Goal: Task Accomplishment & Management: Use online tool/utility

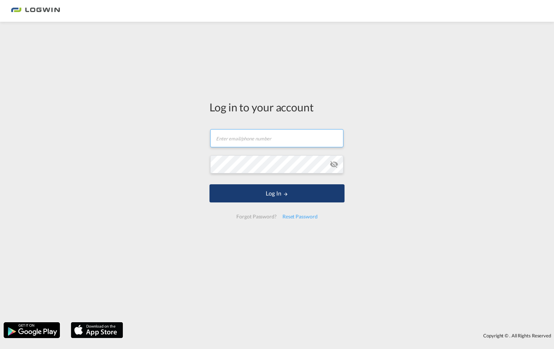
type input "[PERSON_NAME][EMAIL_ADDRESS][PERSON_NAME][DOMAIN_NAME]"
click at [299, 192] on button "Log In" at bounding box center [276, 193] width 135 height 18
